Goal: Task Accomplishment & Management: Use online tool/utility

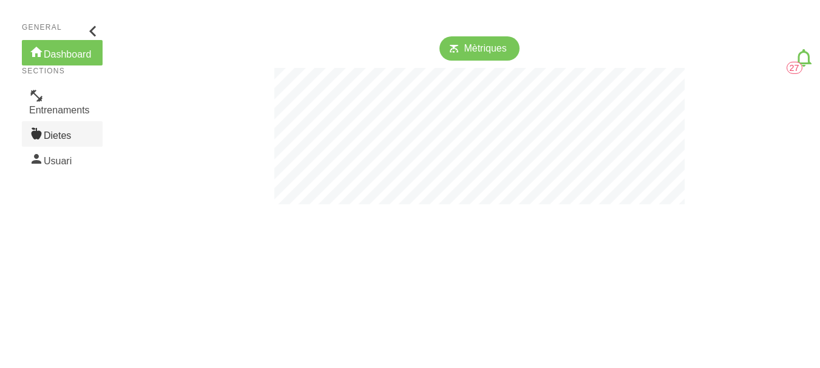
scroll to position [368, 820]
click at [80, 116] on link "Entrenaments" at bounding box center [62, 103] width 81 height 38
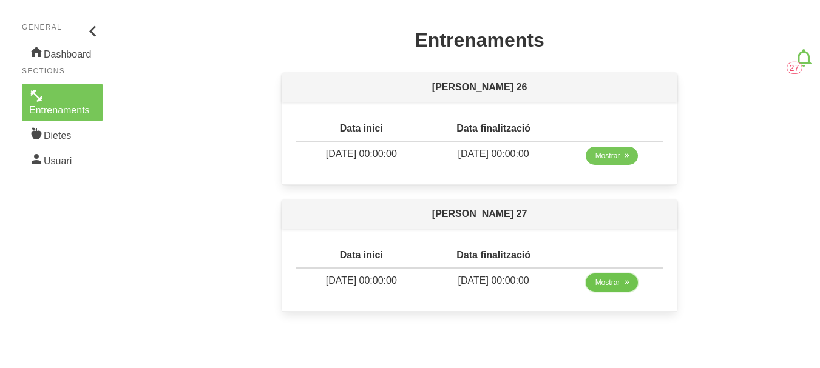
click at [619, 281] on span "Mostrar" at bounding box center [607, 282] width 25 height 11
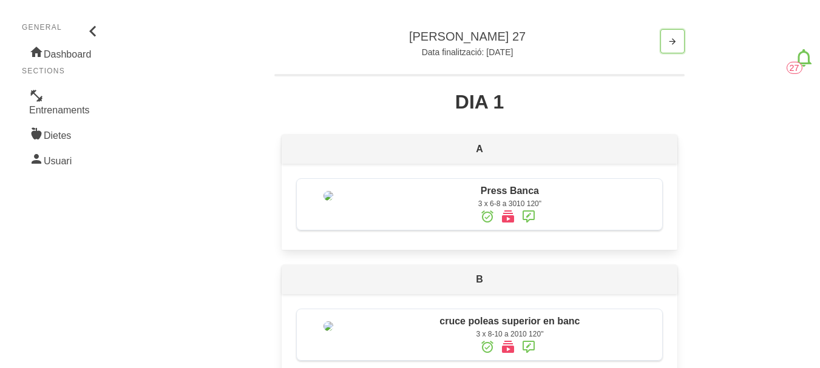
click at [665, 44] on span "button" at bounding box center [672, 41] width 15 height 15
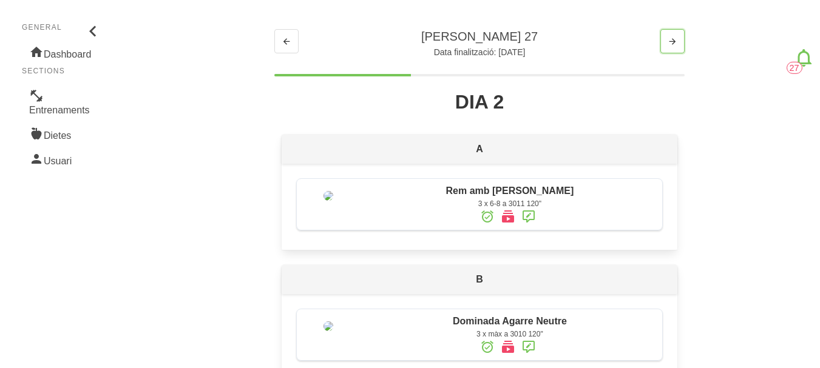
click at [665, 44] on span "button" at bounding box center [672, 41] width 15 height 15
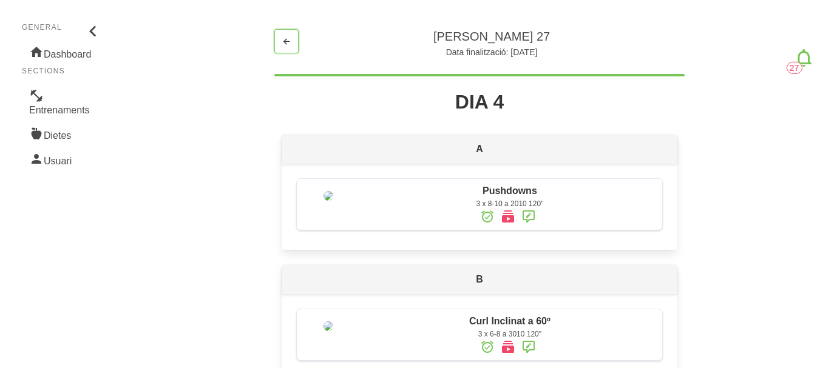
click at [295, 51] on button "button" at bounding box center [286, 41] width 24 height 24
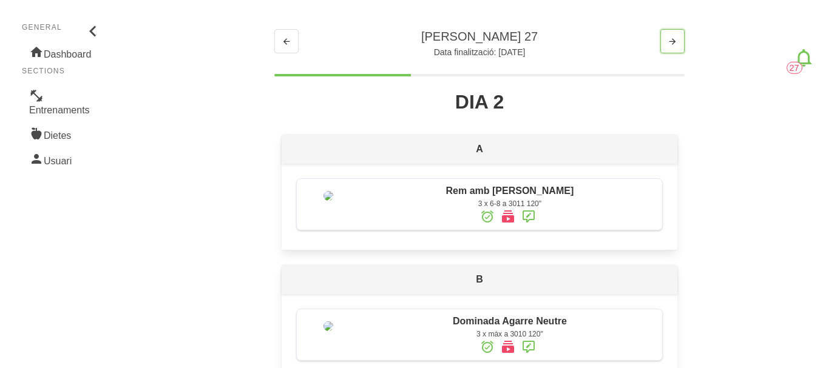
click at [665, 37] on span "button" at bounding box center [672, 41] width 15 height 15
click at [676, 38] on icon "button" at bounding box center [672, 41] width 10 height 15
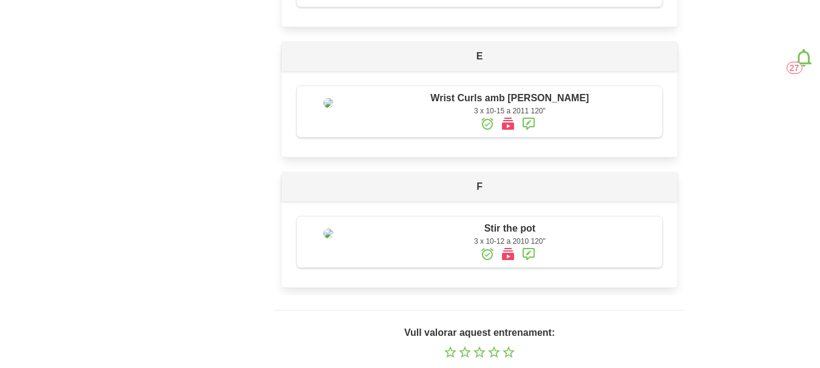
scroll to position [616, 0]
click at [333, 106] on img at bounding box center [328, 101] width 10 height 10
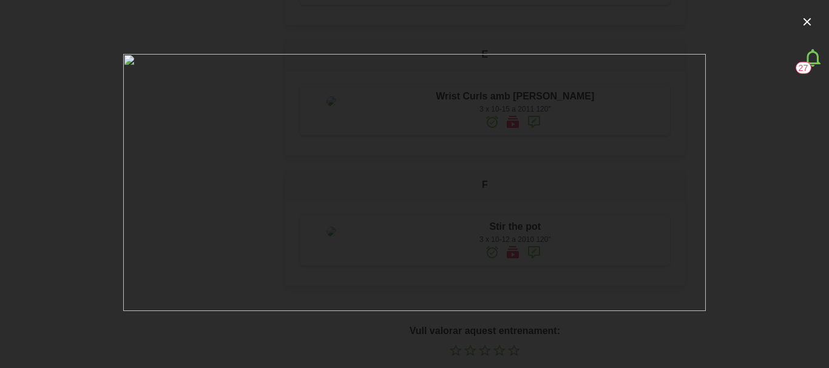
click at [70, 152] on div at bounding box center [414, 184] width 829 height 368
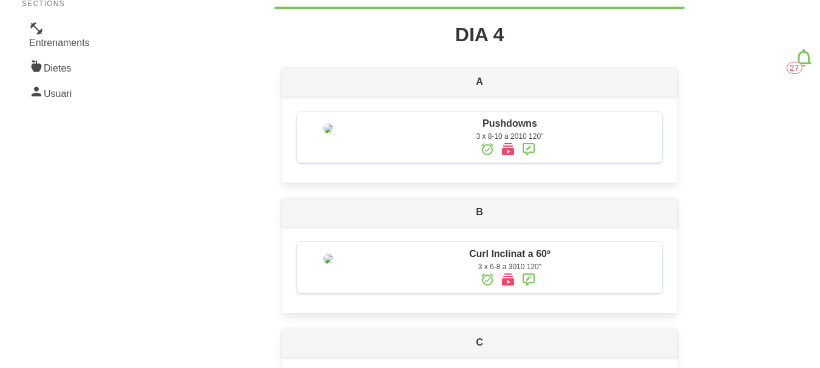
scroll to position [12, 0]
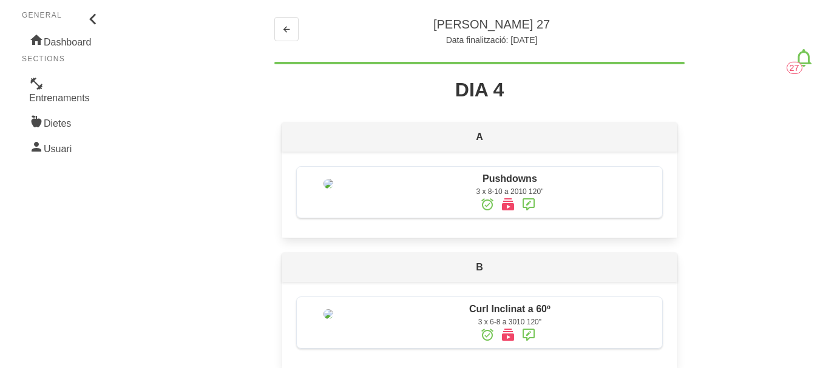
click at [300, 33] on p "Data finalització: [DATE]" at bounding box center [479, 40] width 410 height 15
click at [284, 33] on icon "button" at bounding box center [286, 29] width 10 height 15
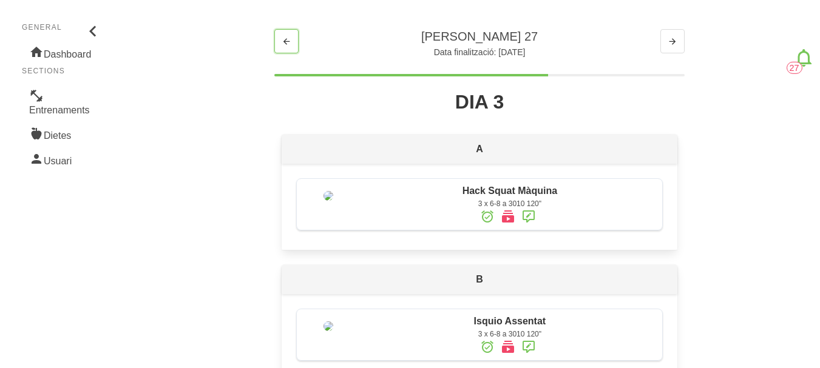
scroll to position [462, 0]
